Goal: Information Seeking & Learning: Learn about a topic

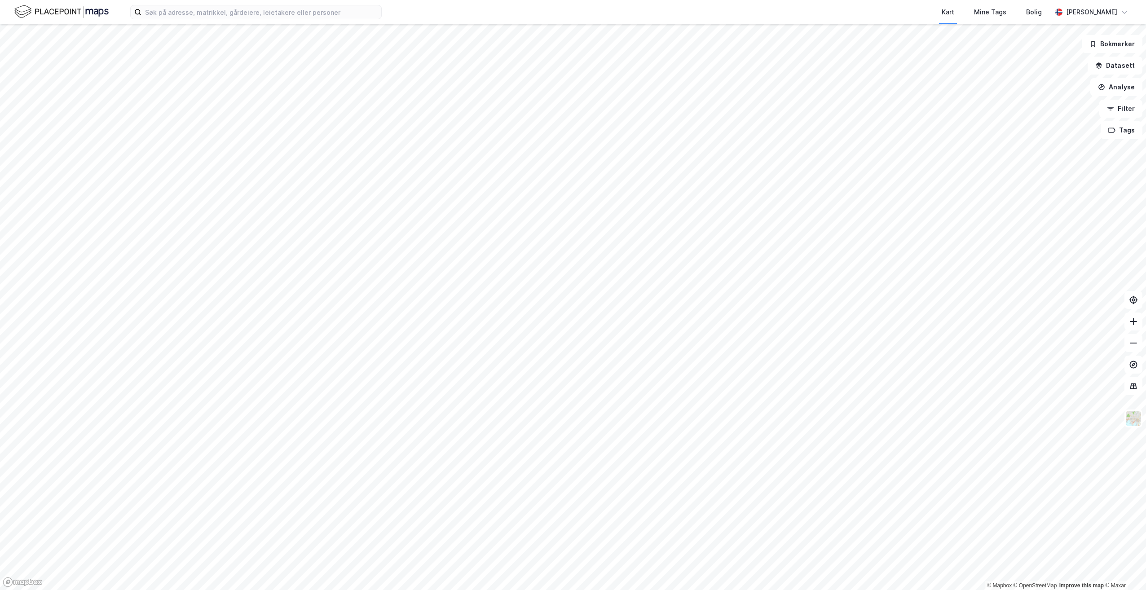
click at [524, 20] on div "Kart Mine Tags Bolig [PERSON_NAME] © Mapbox © OpenStreetMap Improve this map © …" at bounding box center [573, 295] width 1146 height 590
click at [516, 4] on div "Kart Mine Tags Bolig [PERSON_NAME] © Mapbox © OpenStreetMap Improve this map © …" at bounding box center [573, 295] width 1146 height 590
click at [528, 18] on div "Kart Mine Tags Bolig [PERSON_NAME] © Mapbox © OpenStreetMap Improve this map © …" at bounding box center [573, 295] width 1146 height 590
click at [572, 291] on div "Kart Mine Tags Bolig [PERSON_NAME] © Mapbox © OpenStreetMap Improve this map © …" at bounding box center [573, 295] width 1146 height 590
click at [701, 259] on button "Lukk" at bounding box center [696, 258] width 24 height 14
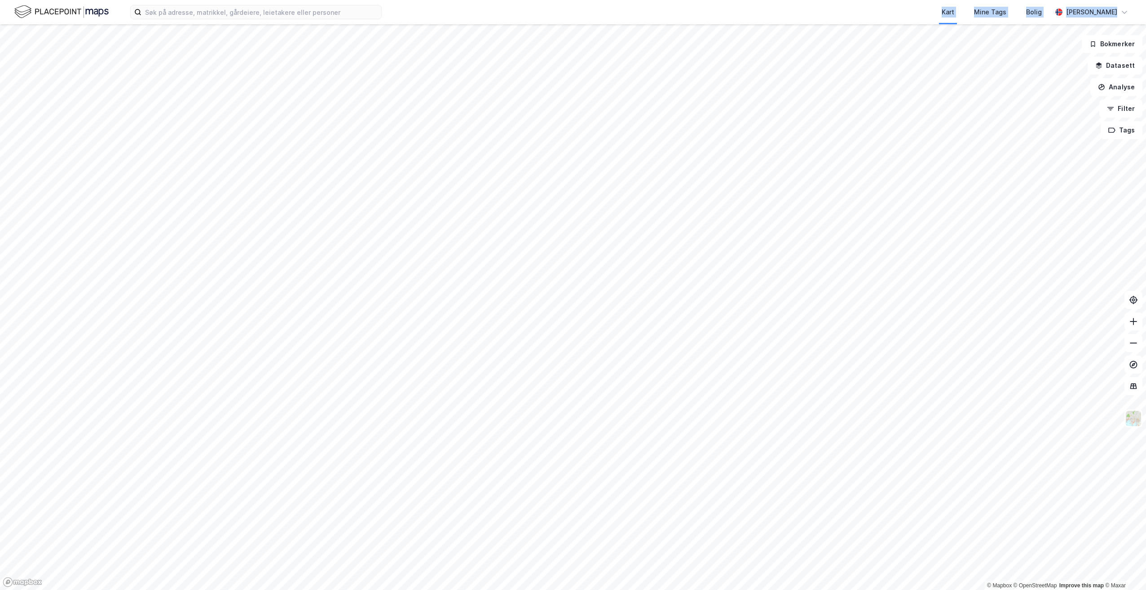
click at [653, 7] on div "Kart Mine Tags Bolig" at bounding box center [738, 12] width 627 height 24
click at [1132, 319] on icon at bounding box center [1133, 321] width 9 height 9
click at [1136, 324] on icon at bounding box center [1133, 321] width 9 height 9
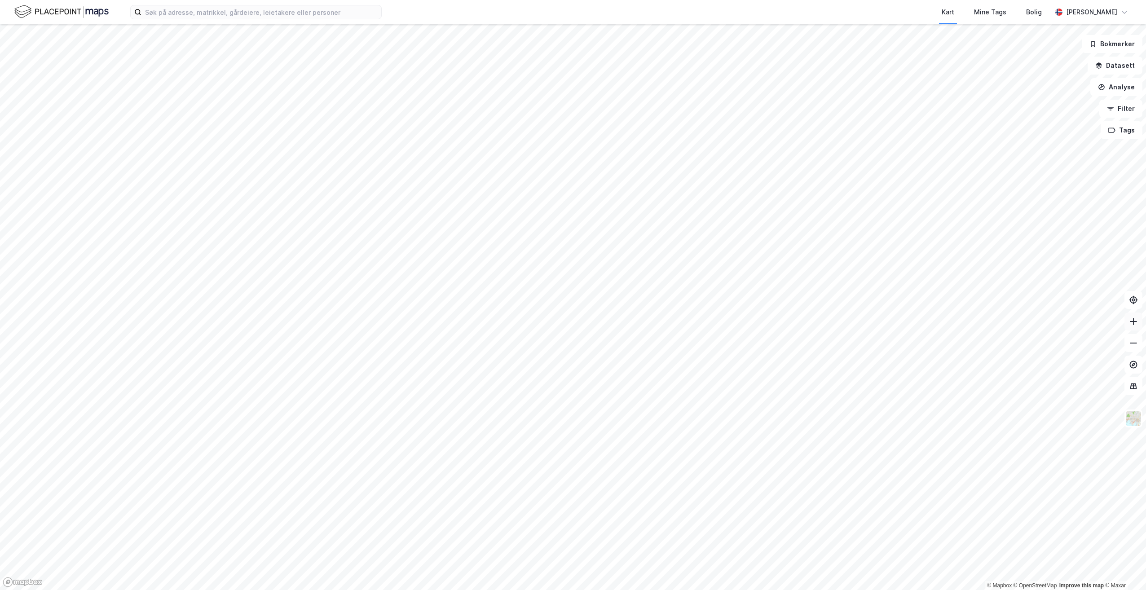
click at [1135, 317] on icon at bounding box center [1133, 321] width 9 height 9
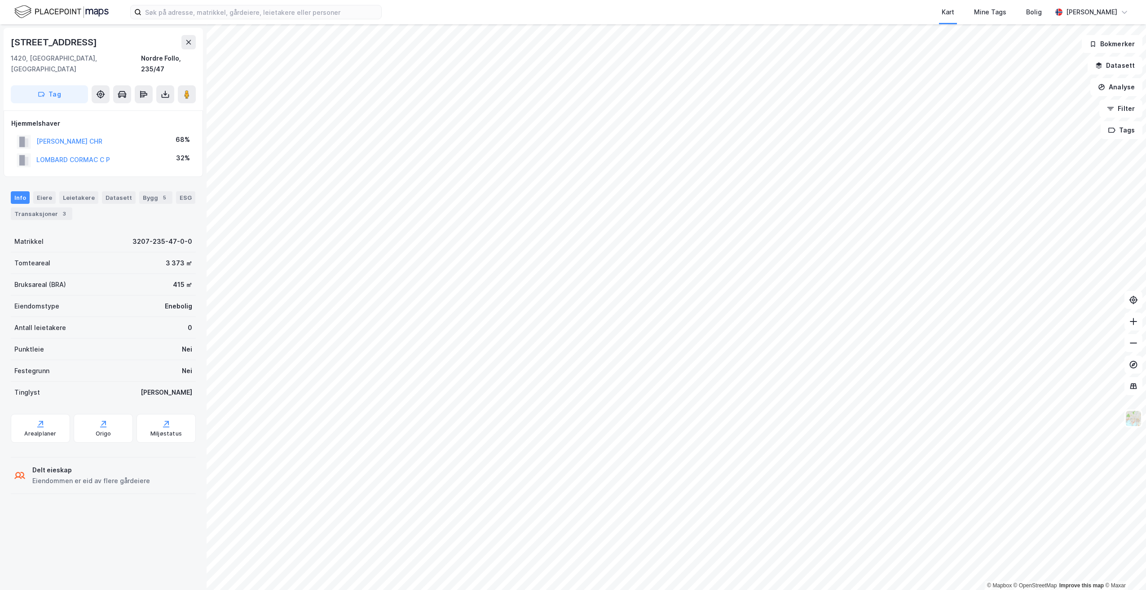
click at [746, 590] on html "Kart Mine Tags Bolig [PERSON_NAME] © Mapbox © OpenStreetMap Improve this map © …" at bounding box center [573, 295] width 1146 height 590
click at [764, 590] on html "Kart Mine Tags Bolig [PERSON_NAME] © Mapbox © OpenStreetMap Improve this map © …" at bounding box center [573, 295] width 1146 height 590
click at [740, 590] on html "Kart Mine Tags Bolig [PERSON_NAME] © Mapbox © OpenStreetMap Improve this map © …" at bounding box center [573, 295] width 1146 height 590
click at [776, 590] on html "Kart Mine Tags Bolig [PERSON_NAME] © Mapbox © OpenStreetMap Improve this map © …" at bounding box center [573, 295] width 1146 height 590
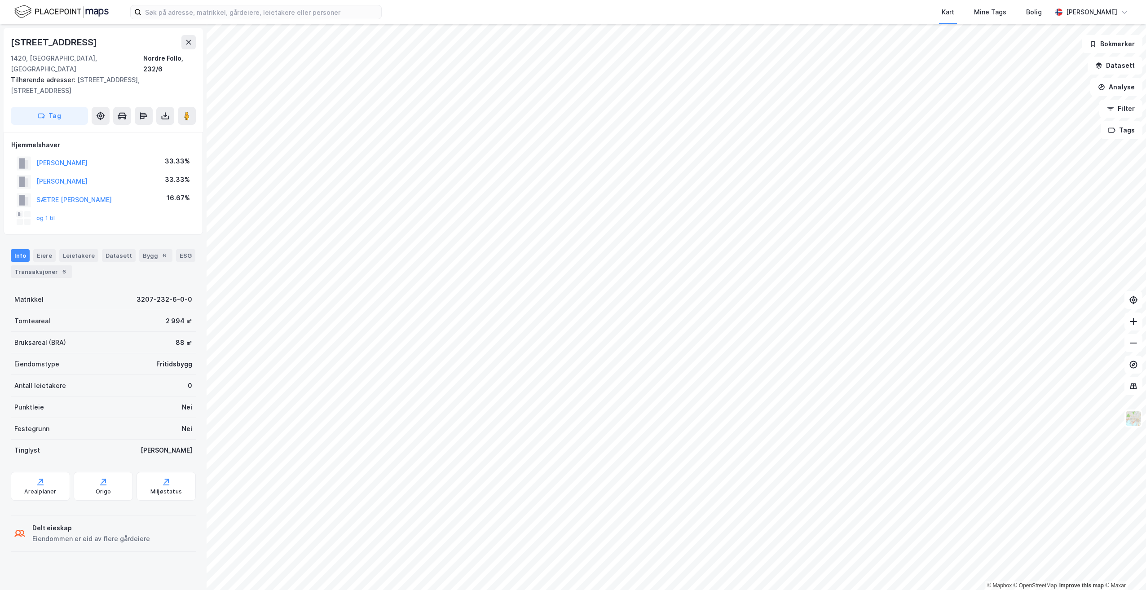
click at [752, 590] on html "Kart Mine Tags Bolig [PERSON_NAME] © Mapbox © OpenStreetMap Improve this map © …" at bounding box center [573, 295] width 1146 height 590
click at [700, 590] on html "Kart Mine Tags Bolig [PERSON_NAME] © Mapbox © OpenStreetMap Improve this map © …" at bounding box center [573, 295] width 1146 height 590
click at [721, 590] on html "Kart Mine Tags Bolig [PERSON_NAME] © Mapbox © OpenStreetMap Improve this map © …" at bounding box center [573, 295] width 1146 height 590
click at [737, 590] on html "Kart Mine Tags Bolig [PERSON_NAME] © Mapbox © OpenStreetMap Improve this map © …" at bounding box center [573, 295] width 1146 height 590
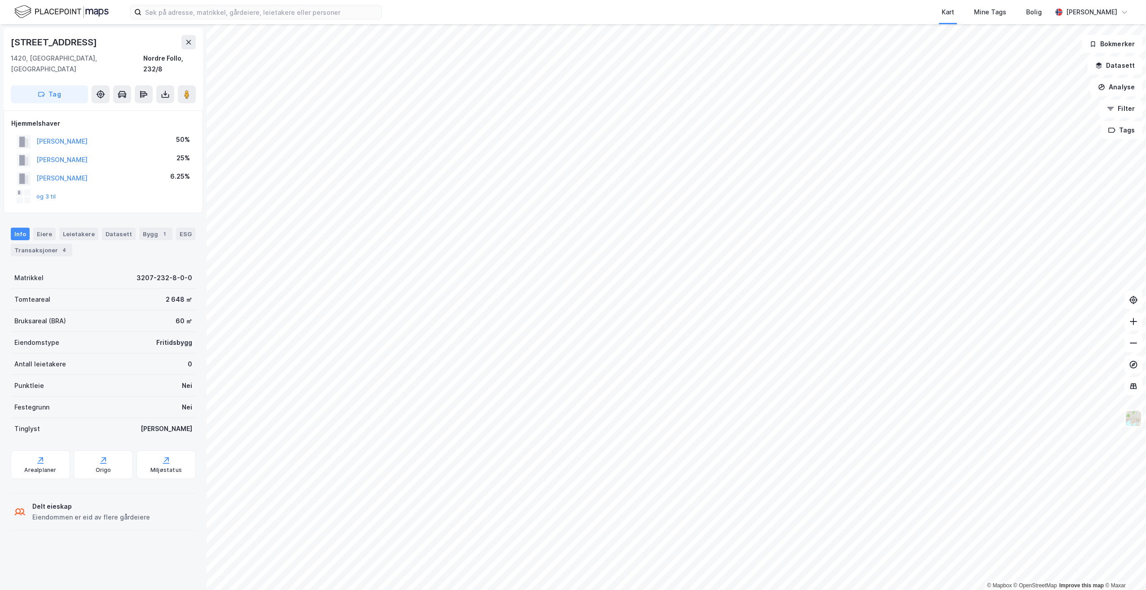
click at [627, 590] on html "Kart Mine Tags Bolig [PERSON_NAME] © Mapbox © OpenStreetMap Improve this map © …" at bounding box center [573, 295] width 1146 height 590
click at [616, 590] on html "Kart Mine Tags Bolig [PERSON_NAME] © Mapbox © OpenStreetMap Improve this map © …" at bounding box center [573, 295] width 1146 height 590
click at [606, 590] on html "Kart Mine Tags Bolig [PERSON_NAME] © Mapbox © OpenStreetMap Improve this map © …" at bounding box center [573, 295] width 1146 height 590
click at [711, 590] on html "Kart Mine Tags Bolig [PERSON_NAME] © Mapbox © OpenStreetMap Improve this map © …" at bounding box center [573, 295] width 1146 height 590
click at [693, 590] on html "Kart Mine Tags Bolig [PERSON_NAME] © Mapbox © OpenStreetMap Improve this map © …" at bounding box center [573, 295] width 1146 height 590
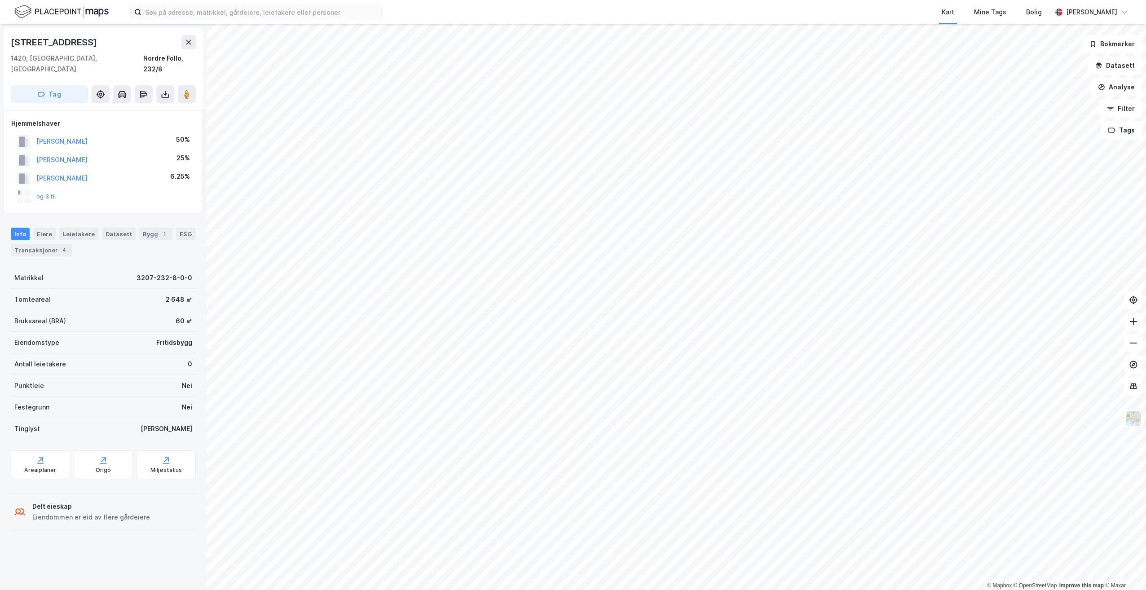
click at [646, 590] on html "Kart Mine Tags Bolig [PERSON_NAME] © Mapbox © OpenStreetMap Improve this map © …" at bounding box center [573, 295] width 1146 height 590
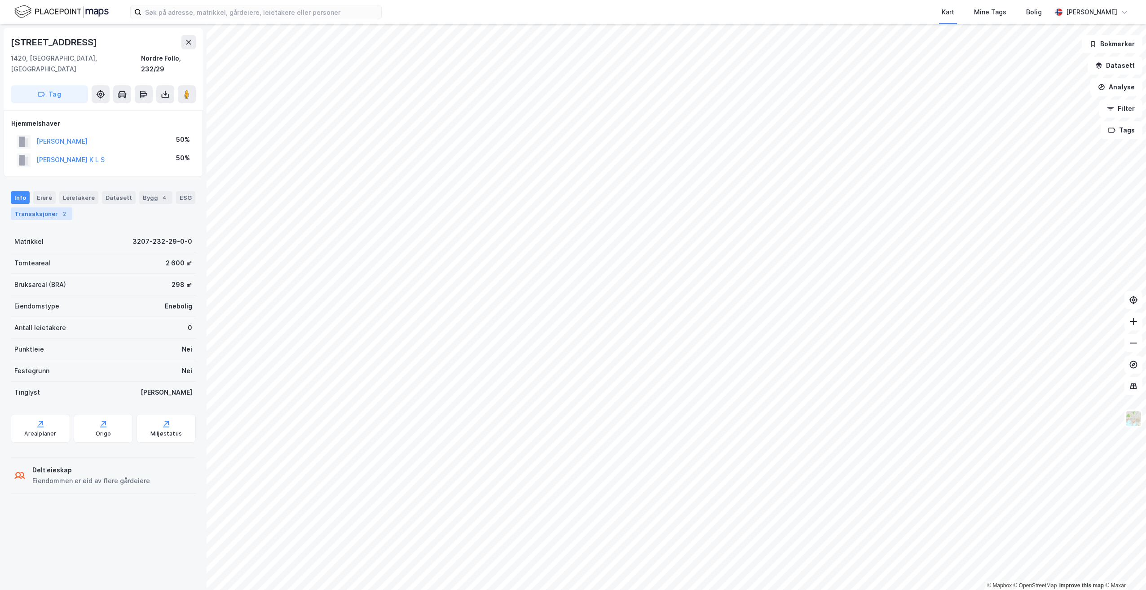
click at [44, 207] on div "Transaksjoner 2" at bounding box center [42, 213] width 62 height 13
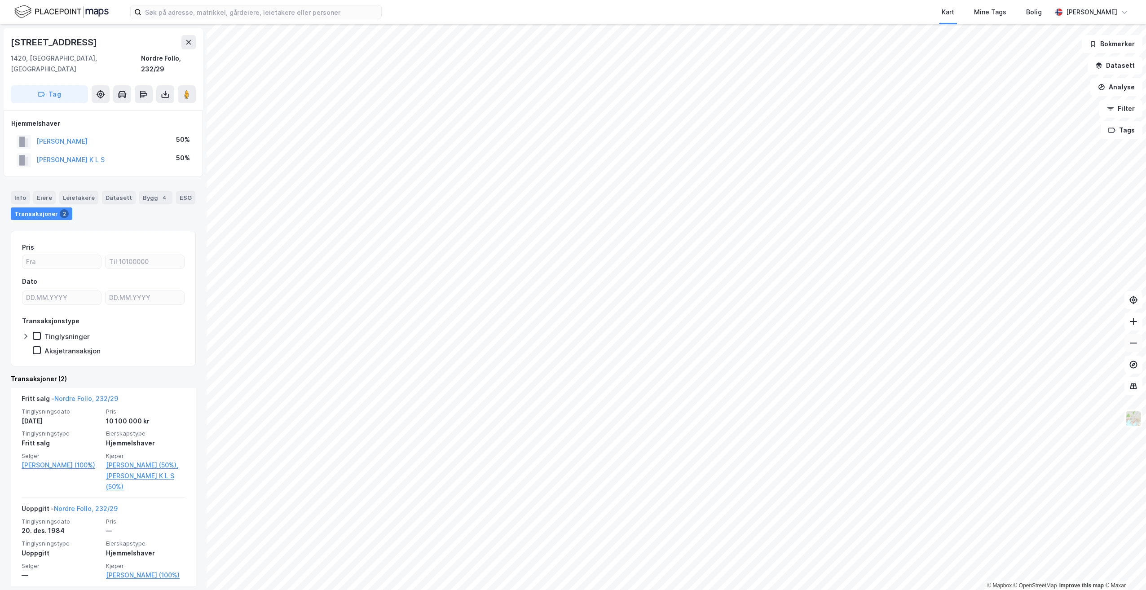
click at [1131, 345] on icon at bounding box center [1133, 343] width 9 height 9
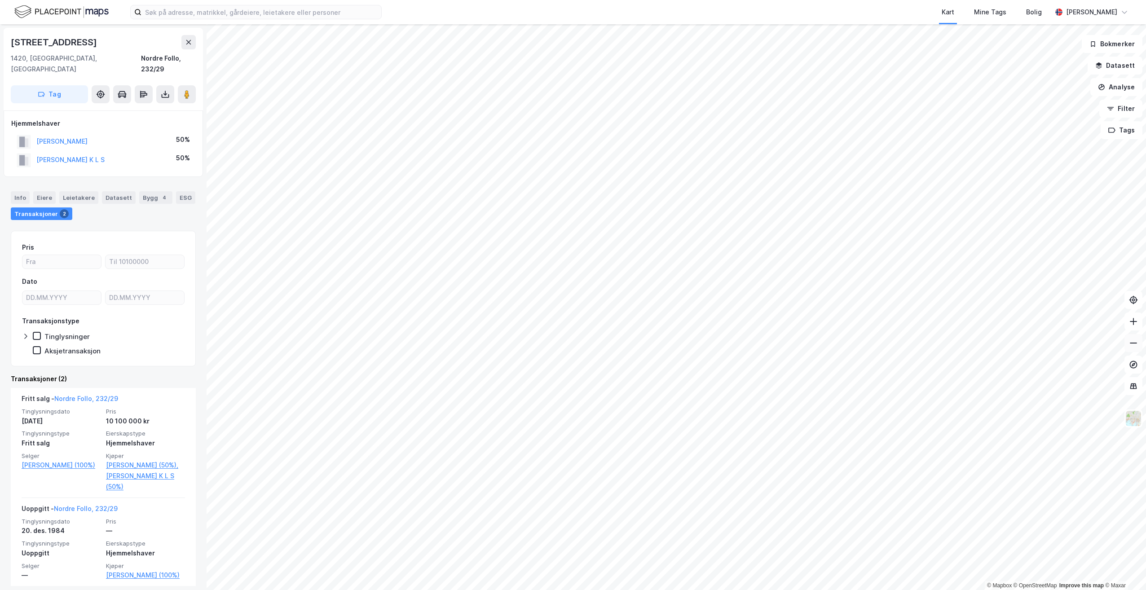
click at [1131, 345] on icon at bounding box center [1133, 343] width 9 height 9
click at [1132, 322] on icon at bounding box center [1133, 321] width 9 height 9
click at [1134, 322] on icon at bounding box center [1133, 321] width 9 height 9
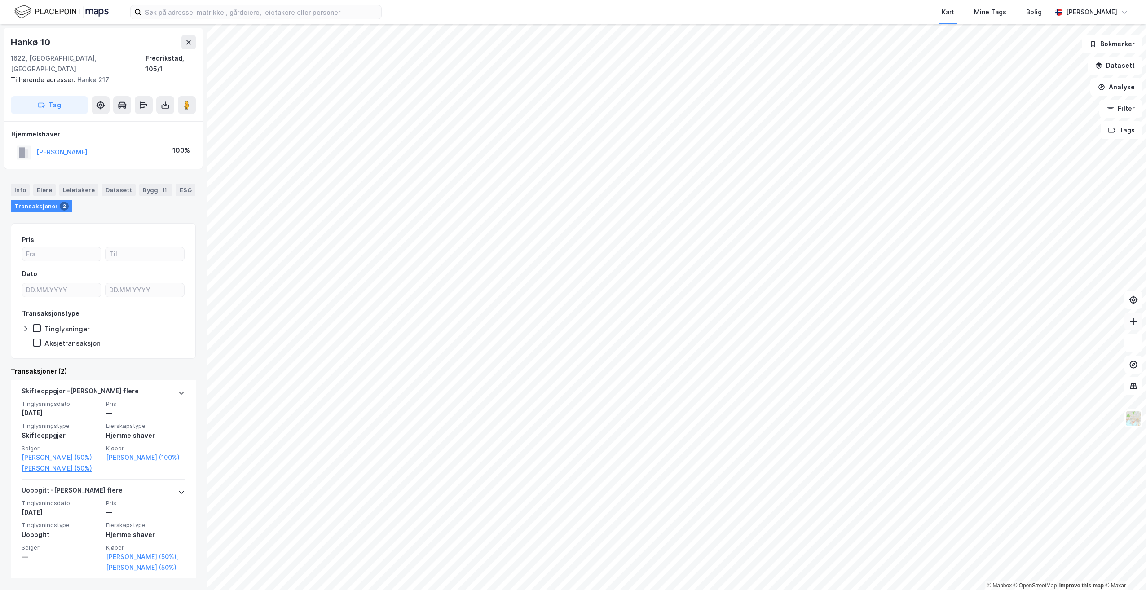
click at [1128, 324] on button at bounding box center [1133, 322] width 18 height 18
click at [652, 590] on html "Kart Mine Tags Bolig [PERSON_NAME] © Mapbox © OpenStreetMap Improve this map © …" at bounding box center [573, 295] width 1146 height 590
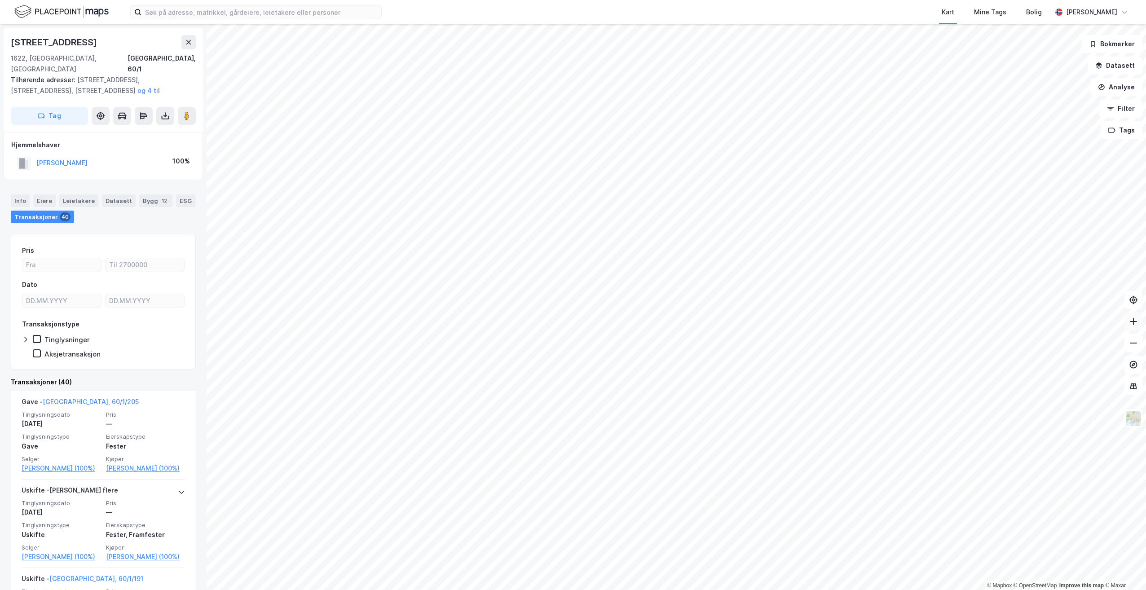
click at [1132, 325] on icon at bounding box center [1133, 321] width 9 height 9
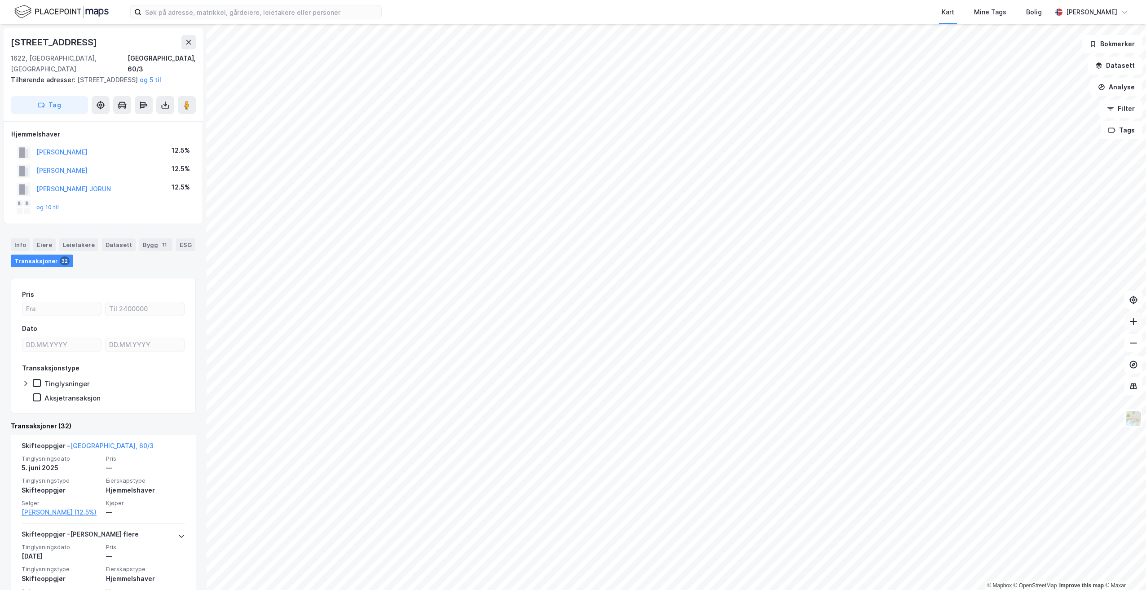
click at [1136, 323] on icon at bounding box center [1133, 321] width 9 height 9
click at [973, 0] on div "Kart Mine Tags [PERSON_NAME] © Mapbox © OpenStreetMap Improve this map © Maxar …" at bounding box center [573, 295] width 1146 height 590
click at [1138, 348] on button at bounding box center [1133, 343] width 18 height 18
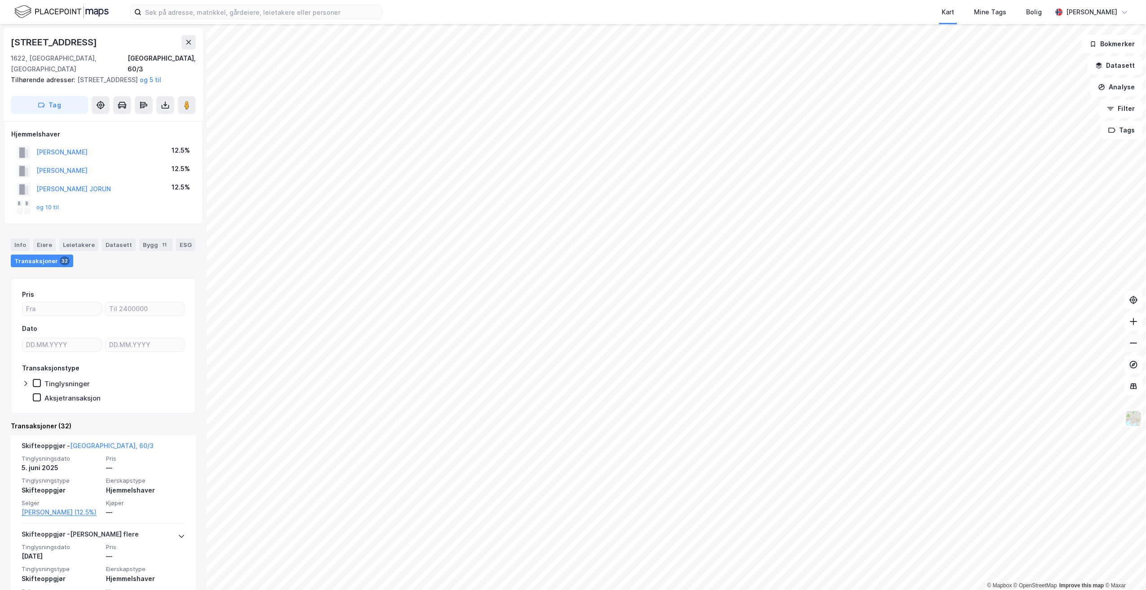
click at [1138, 348] on button at bounding box center [1133, 343] width 18 height 18
click at [1132, 324] on icon at bounding box center [1133, 321] width 9 height 9
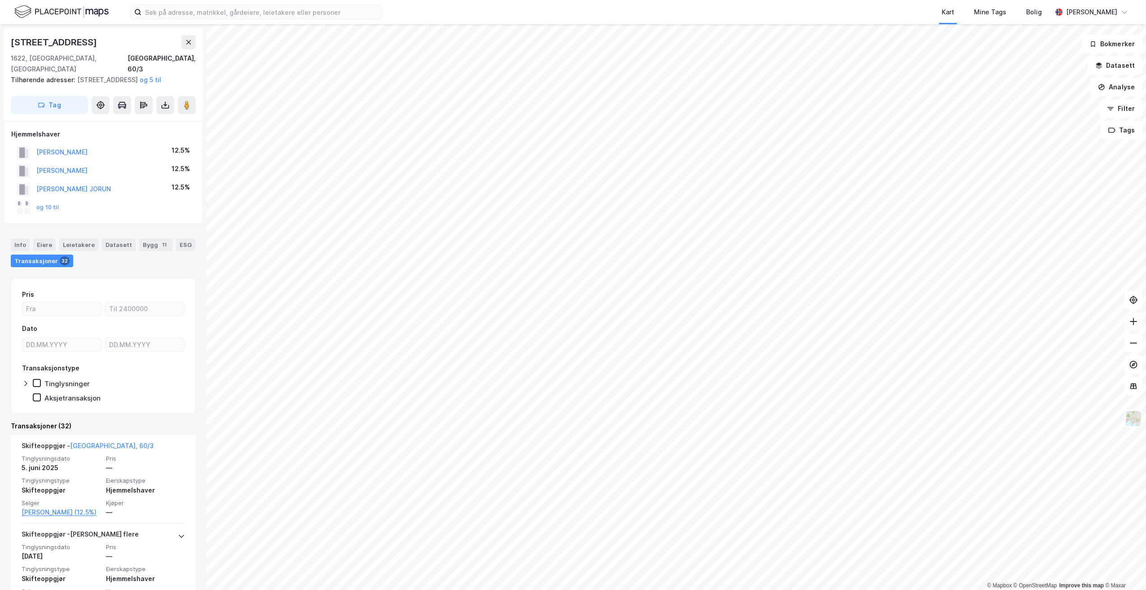
click at [1130, 326] on icon at bounding box center [1133, 321] width 9 height 9
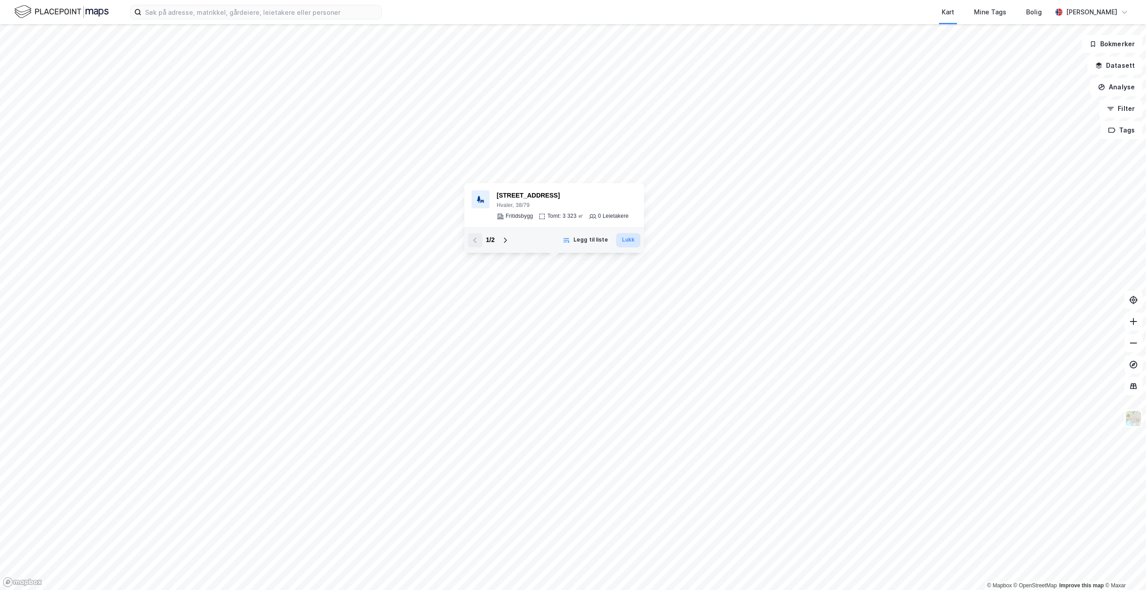
click at [632, 242] on button "Lukk" at bounding box center [628, 240] width 24 height 14
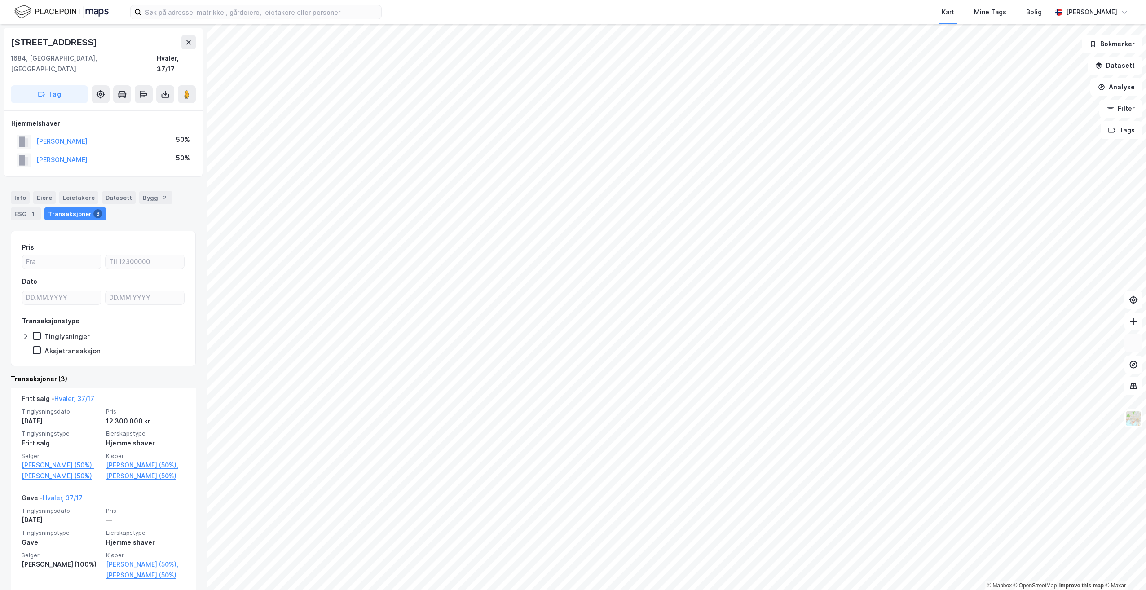
click at [1130, 341] on icon at bounding box center [1133, 343] width 9 height 9
